Goal: Information Seeking & Learning: Understand process/instructions

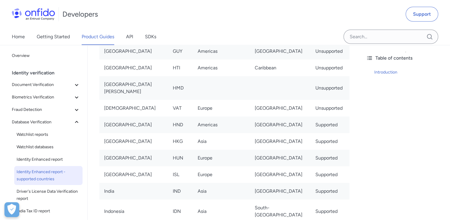
scroll to position [1772, 0]
click at [165, 183] on td "India" at bounding box center [134, 191] width 69 height 17
drag, startPoint x: 165, startPoint y: 111, endPoint x: 338, endPoint y: 121, distance: 173.8
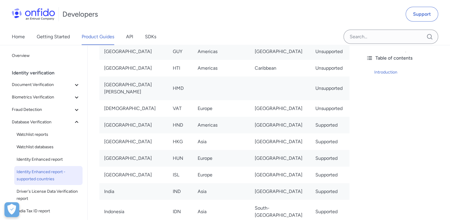
click at [338, 200] on td "Supported" at bounding box center [330, 212] width 39 height 24
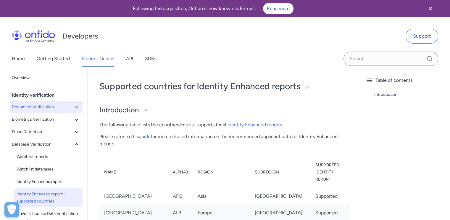
click at [65, 111] on button "Document Verification" at bounding box center [45, 107] width 73 height 12
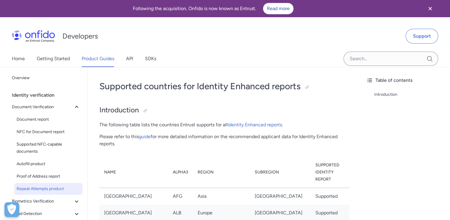
click at [69, 186] on span "Repeat Attempts product" at bounding box center [49, 188] width 64 height 7
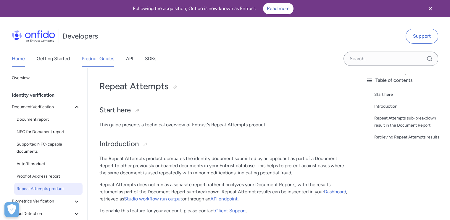
click at [23, 60] on link "Home" at bounding box center [18, 58] width 13 height 17
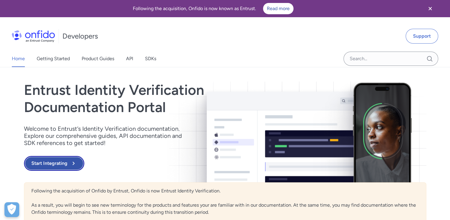
click at [71, 169] on button "Start Integrating" at bounding box center [54, 163] width 60 height 15
